Goal: Transaction & Acquisition: Purchase product/service

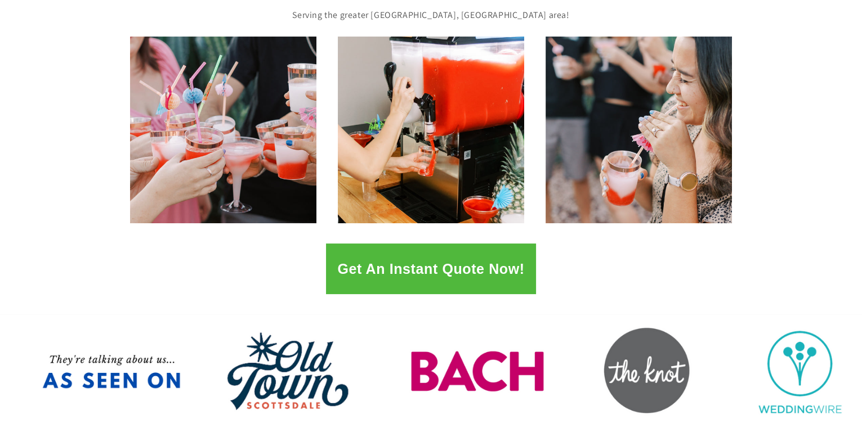
scroll to position [225, 0]
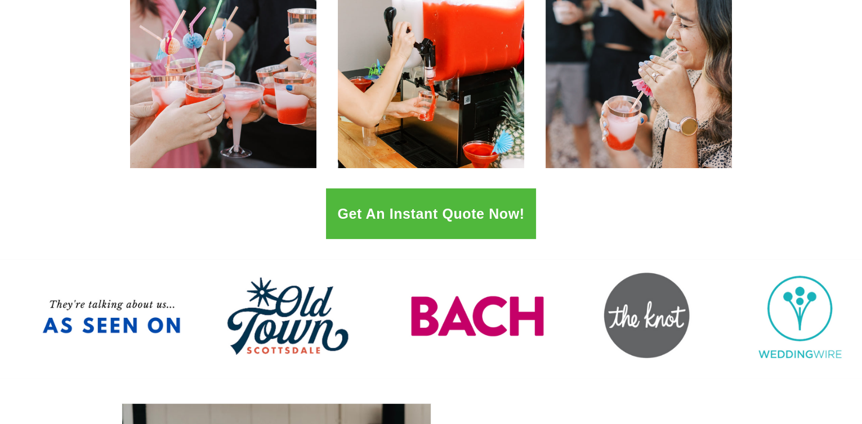
click at [452, 221] on button "Get An Instant Quote Now!" at bounding box center [430, 214] width 209 height 51
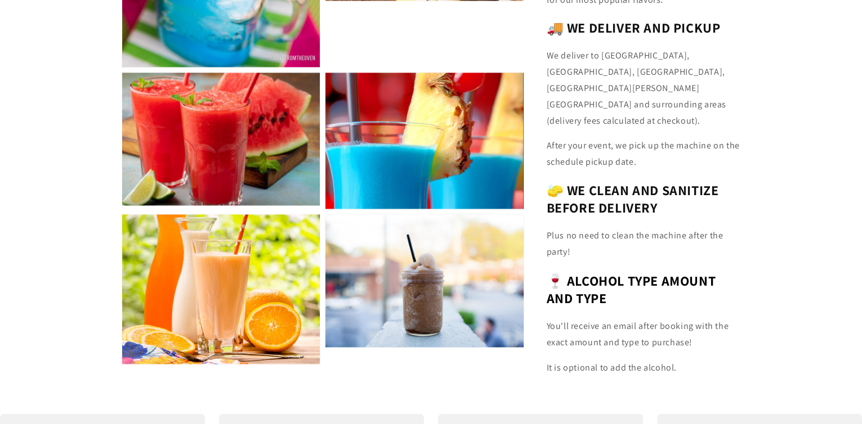
scroll to position [2082, 0]
